Goal: Information Seeking & Learning: Find contact information

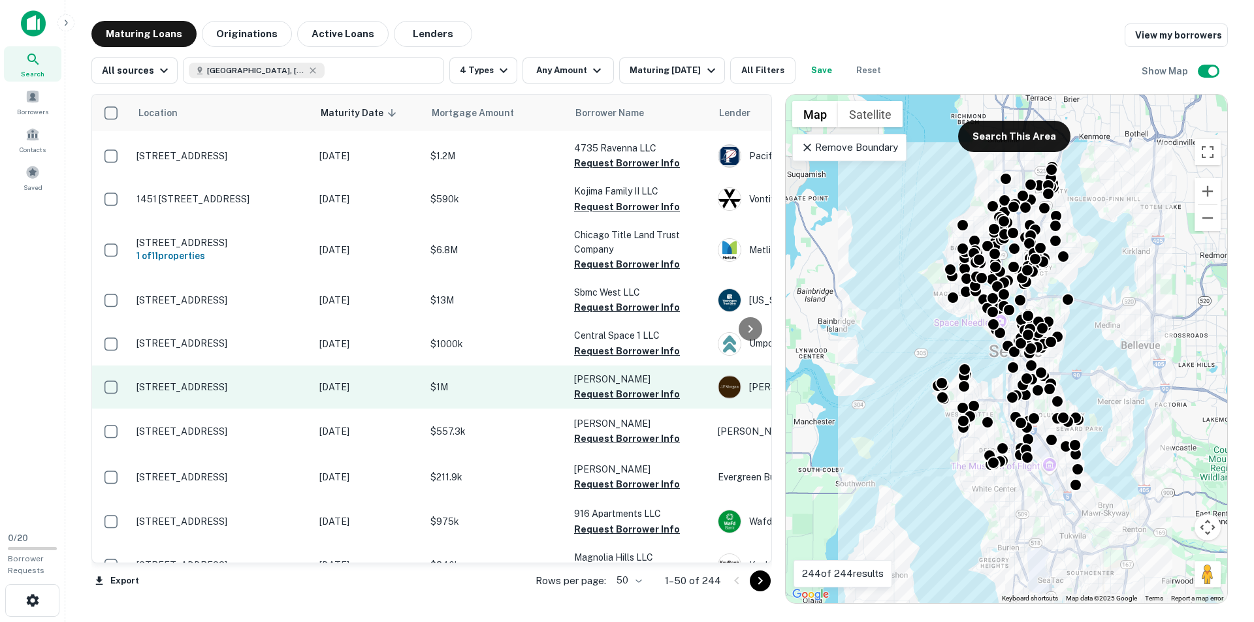
scroll to position [730, 0]
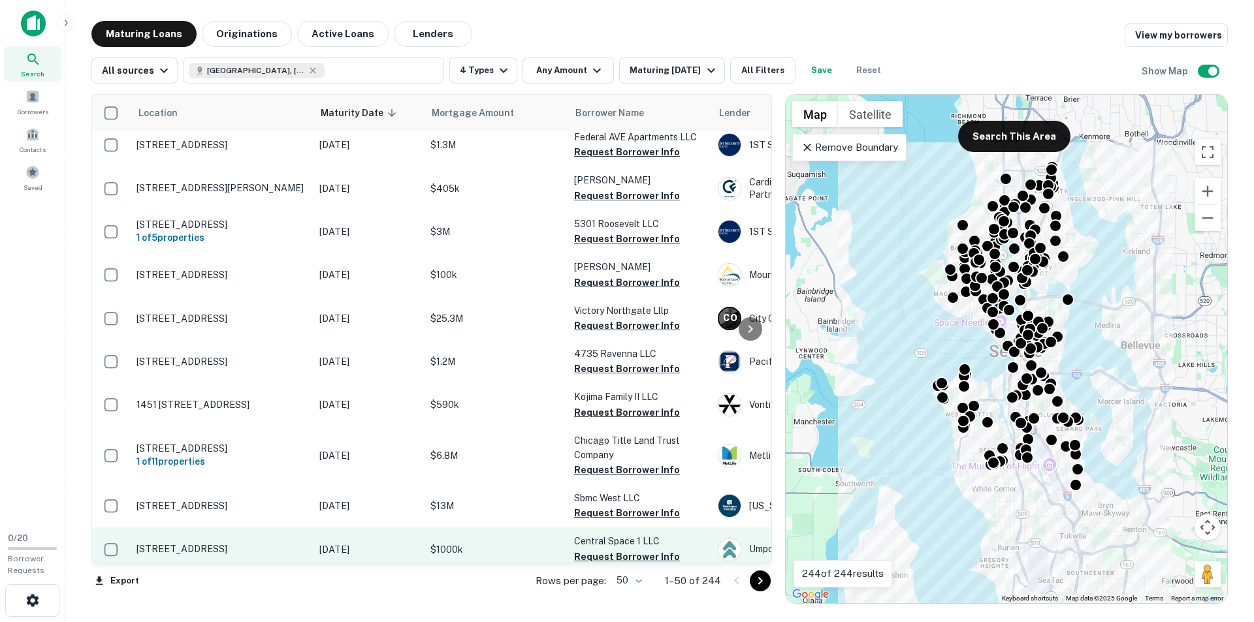
click at [446, 536] on td "$1000k" at bounding box center [496, 549] width 144 height 43
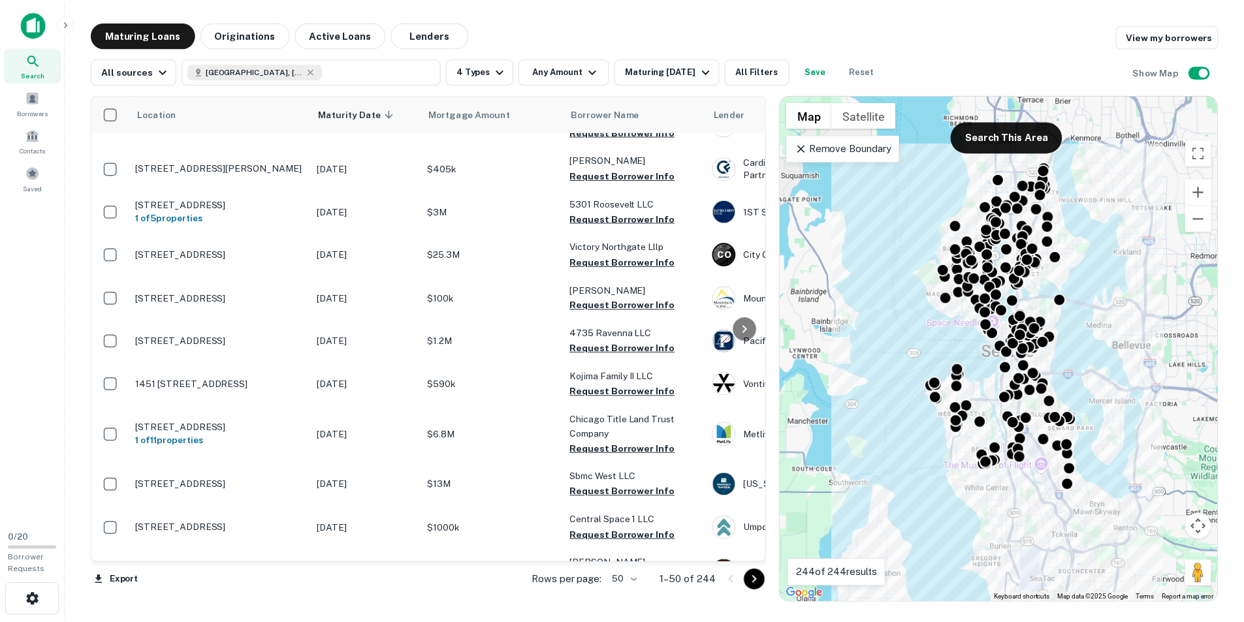
scroll to position [720, 0]
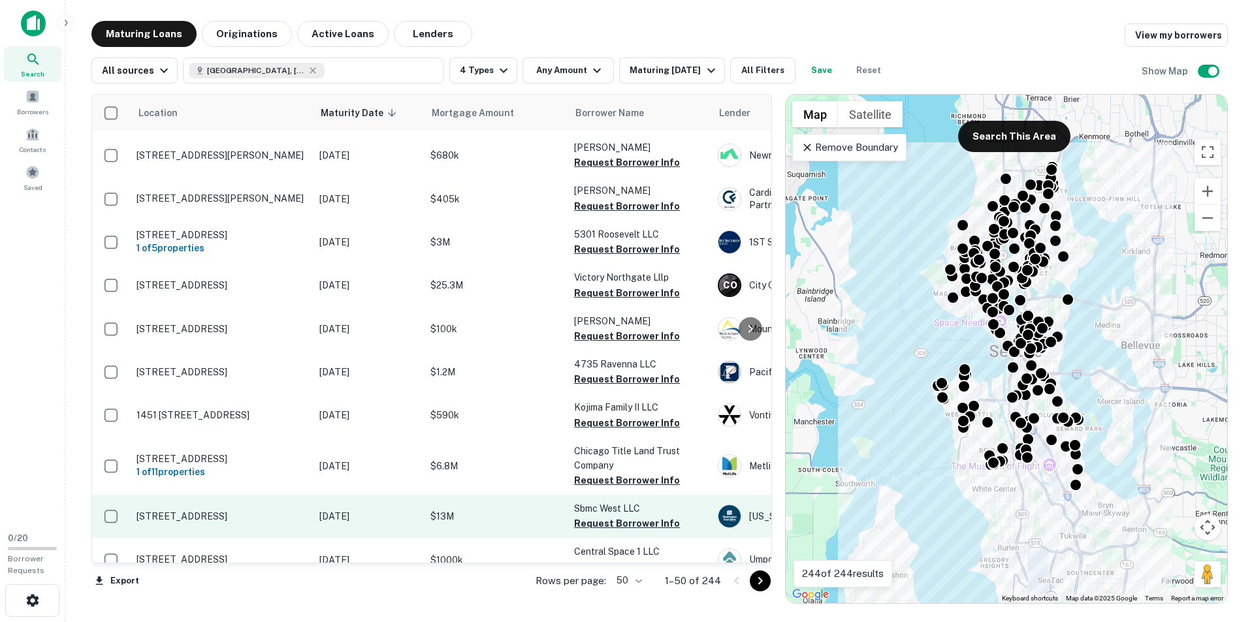
click at [475, 520] on p "$13M" at bounding box center [495, 516] width 131 height 14
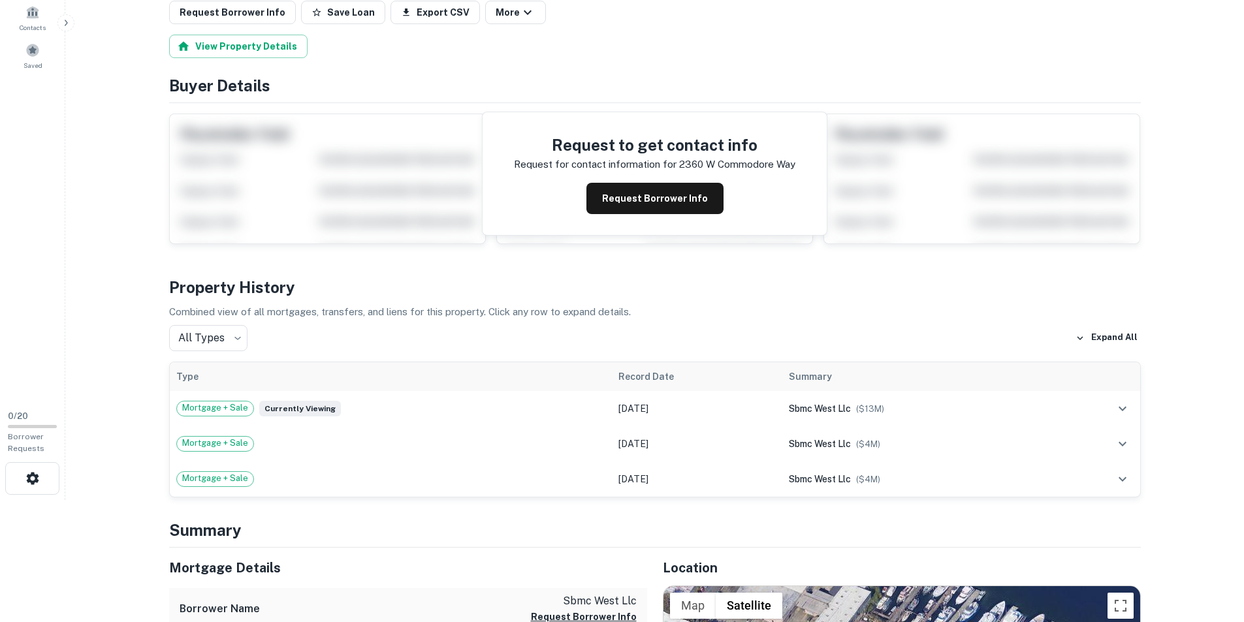
scroll to position [327, 0]
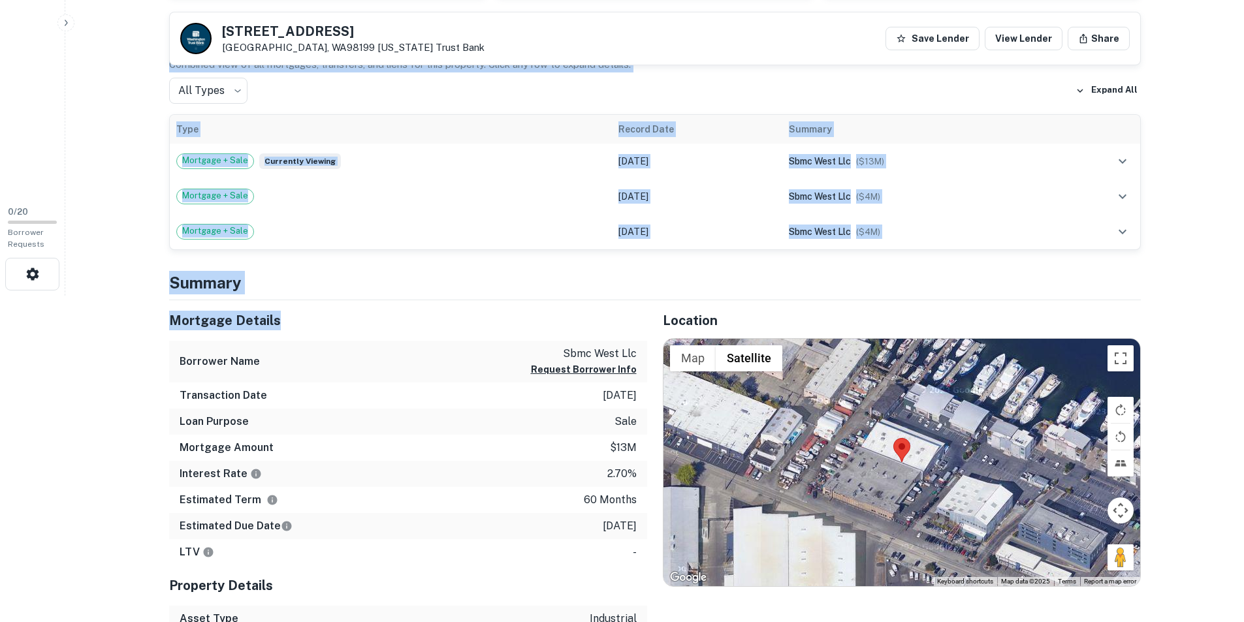
drag, startPoint x: 136, startPoint y: 336, endPoint x: 293, endPoint y: 330, distance: 157.5
click at [301, 327] on h5 "Mortgage Details" at bounding box center [408, 321] width 478 height 20
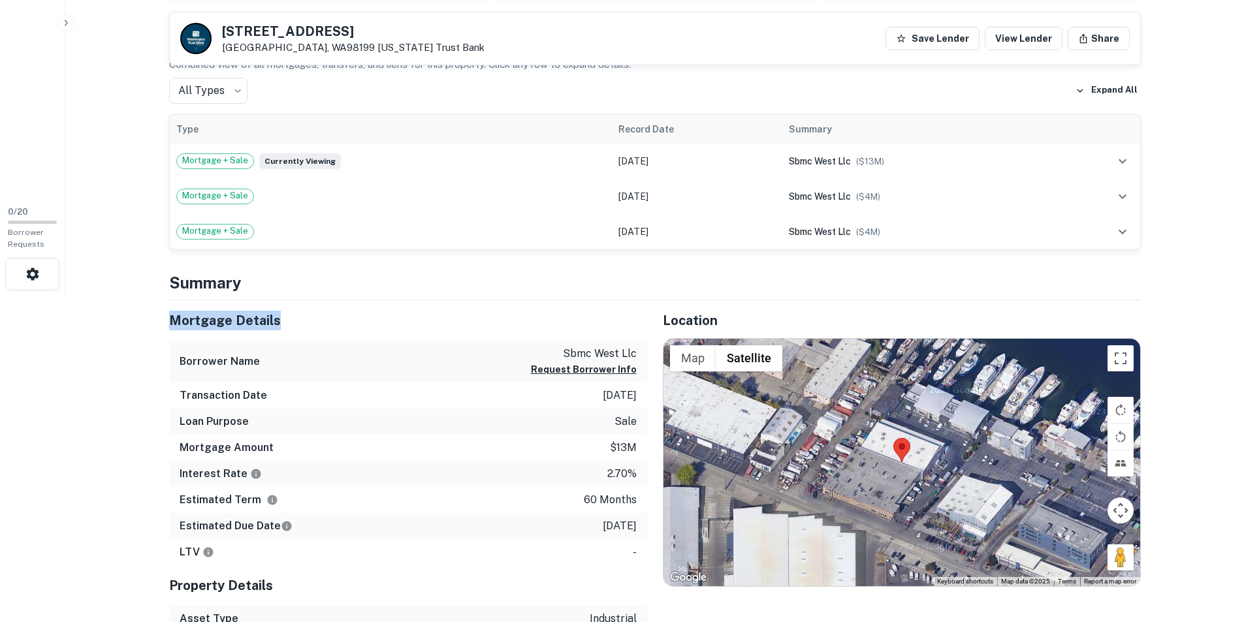
drag, startPoint x: 257, startPoint y: 321, endPoint x: 155, endPoint y: 327, distance: 102.1
click at [155, 327] on div "Mortgage Details Borrower Name sbmc west llc Request Borrower Info Transaction …" at bounding box center [400, 518] width 494 height 437
click at [170, 321] on h5 "Mortgage Details" at bounding box center [408, 321] width 478 height 20
drag, startPoint x: 162, startPoint y: 322, endPoint x: 285, endPoint y: 325, distance: 123.5
click at [285, 325] on div "Mortgage Details Borrower Name sbmc west llc Request Borrower Info Transaction …" at bounding box center [400, 518] width 494 height 437
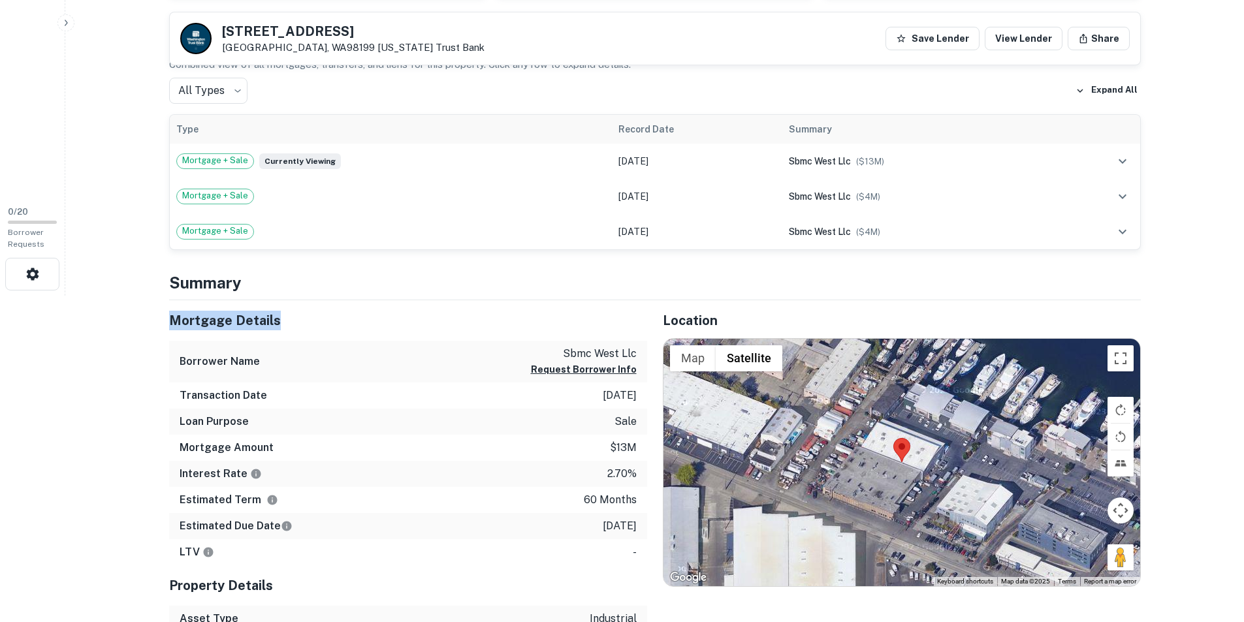
click at [294, 325] on h5 "Mortgage Details" at bounding box center [408, 321] width 478 height 20
drag, startPoint x: 270, startPoint y: 314, endPoint x: 286, endPoint y: 317, distance: 16.0
click at [276, 315] on h5 "Mortgage Details" at bounding box center [408, 321] width 478 height 20
click at [285, 318] on h5 "Mortgage Details" at bounding box center [408, 321] width 478 height 20
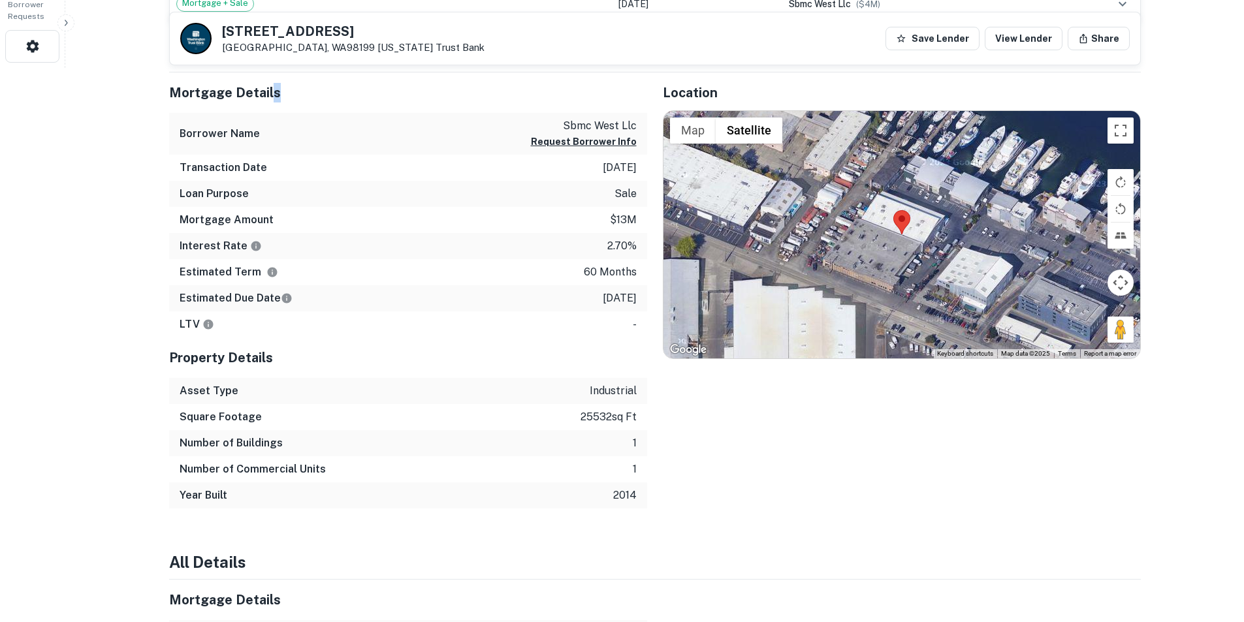
scroll to position [588, 0]
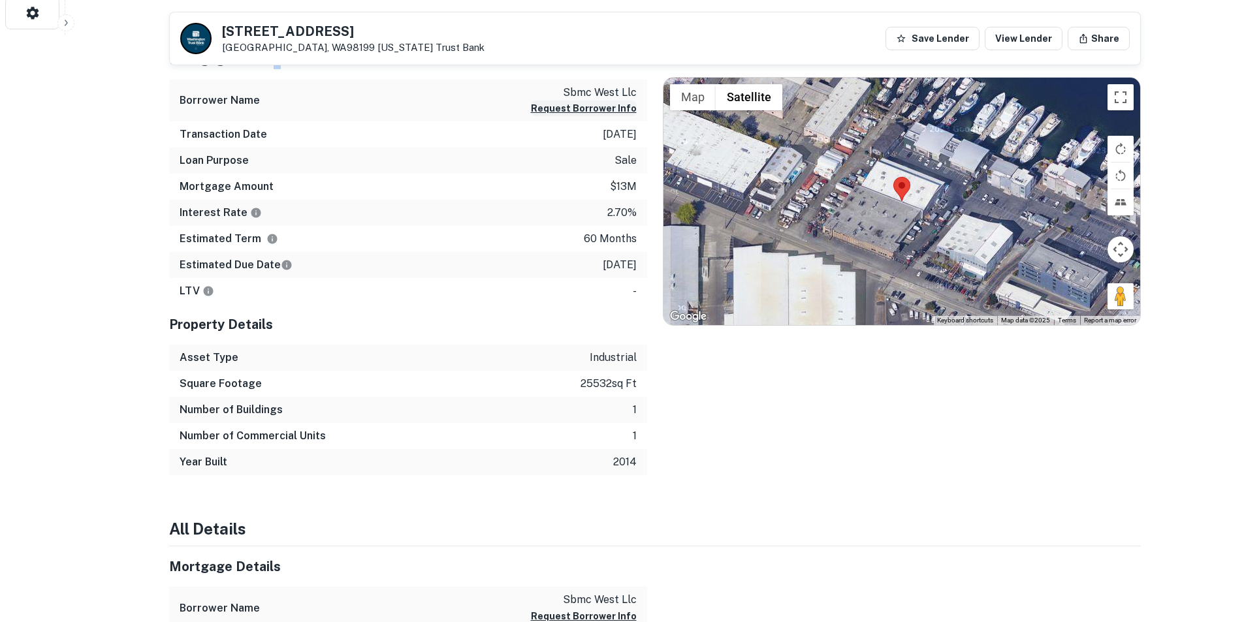
click at [557, 110] on button "Request Borrower Info" at bounding box center [584, 109] width 106 height 16
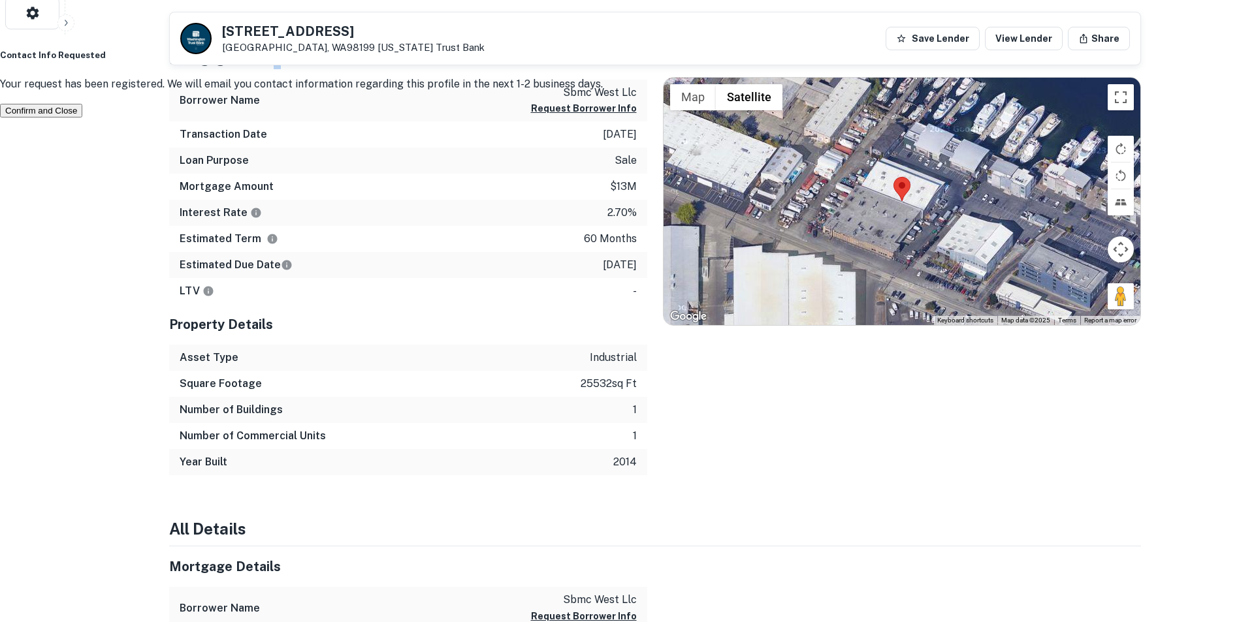
click at [82, 118] on button "Confirm and Close" at bounding box center [41, 111] width 82 height 14
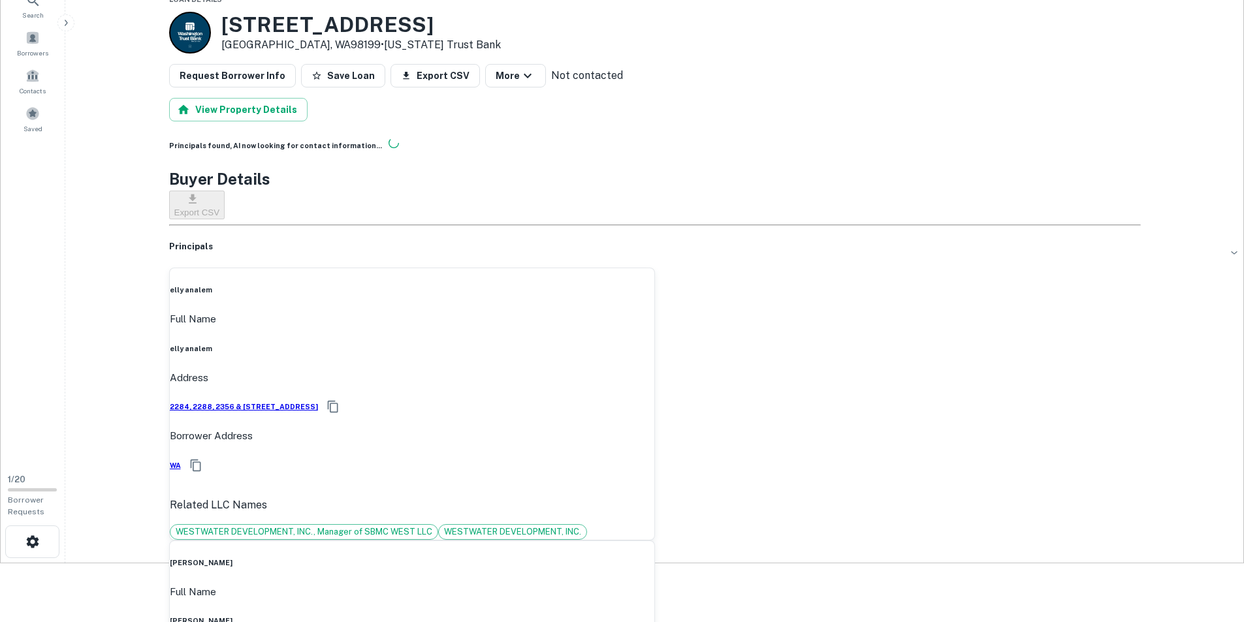
scroll to position [0, 0]
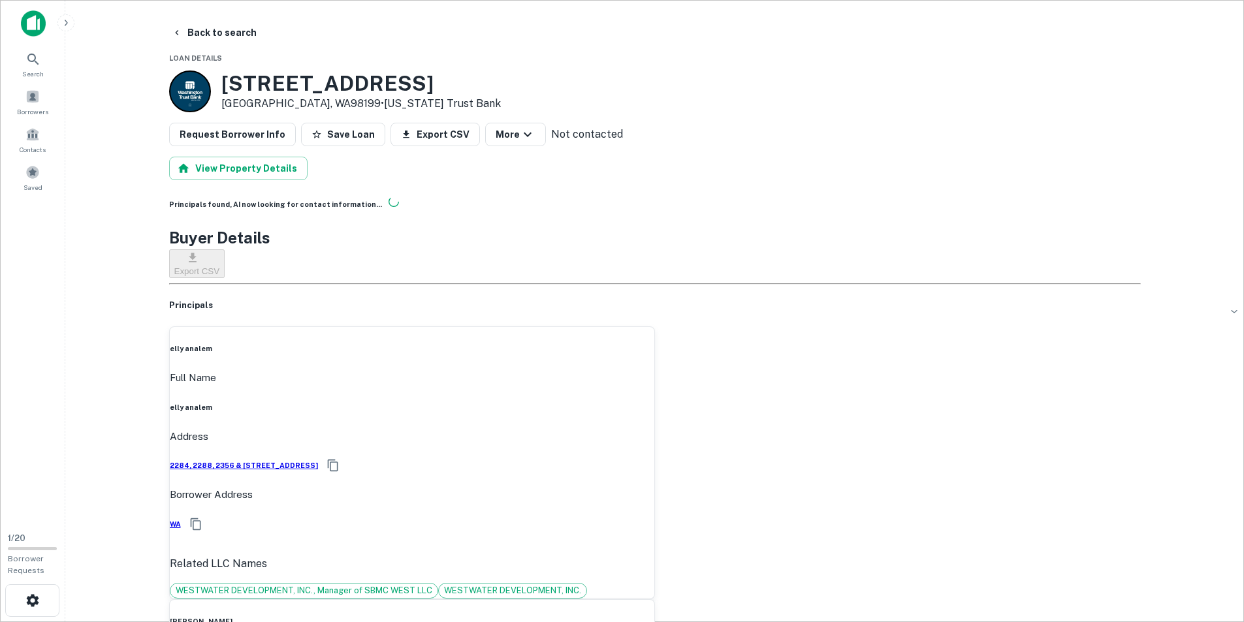
drag, startPoint x: 322, startPoint y: 395, endPoint x: 602, endPoint y: 398, distance: 279.5
click at [607, 429] on div "Address [STREET_ADDRESS]" at bounding box center [412, 458] width 485 height 59
copy h6 "2284, 2288, 2356 & [STREET_ADDRESS]"
drag, startPoint x: 588, startPoint y: 355, endPoint x: 647, endPoint y: 362, distance: 59.9
click at [647, 370] on div "Full Name [PERSON_NAME]" at bounding box center [412, 391] width 485 height 42
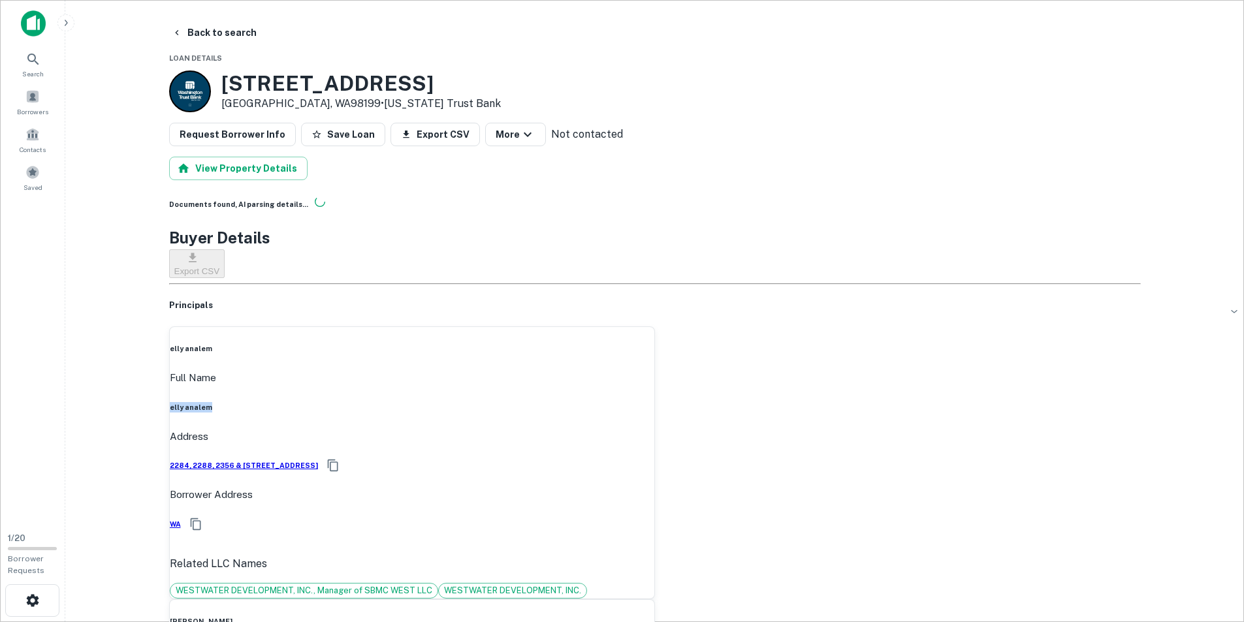
copy h6 "elly analem"
click at [550, 370] on div "Full Name [PERSON_NAME]" at bounding box center [412, 391] width 485 height 42
drag, startPoint x: 1039, startPoint y: 364, endPoint x: 1131, endPoint y: 356, distance: 91.8
copy h6 "[PERSON_NAME]"
